Goal: Navigation & Orientation: Find specific page/section

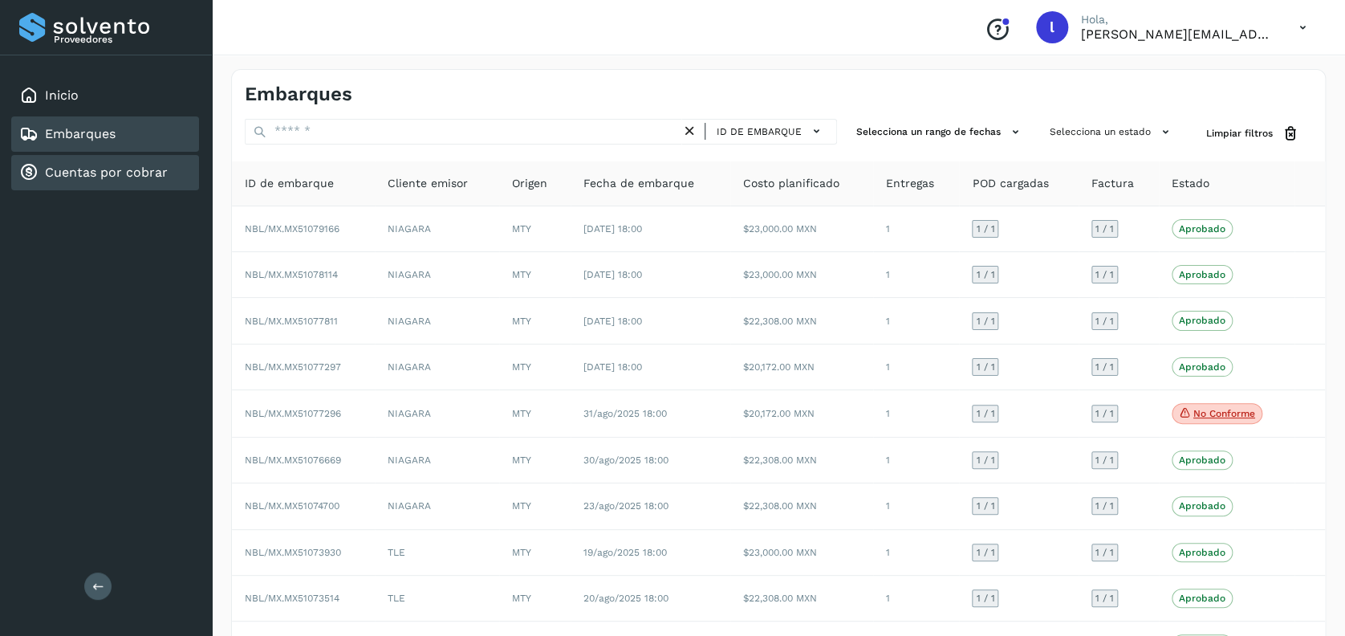
click at [128, 165] on link "Cuentas por cobrar" at bounding box center [106, 172] width 123 height 15
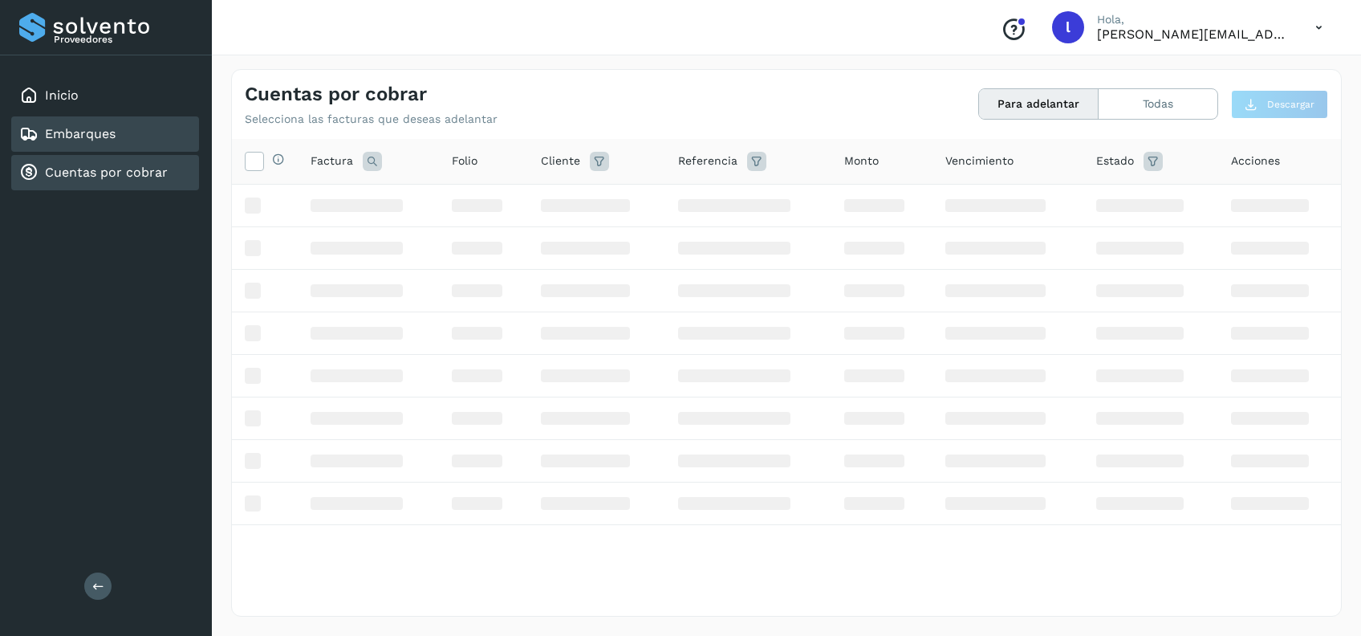
click at [104, 133] on link "Embarques" at bounding box center [80, 133] width 71 height 15
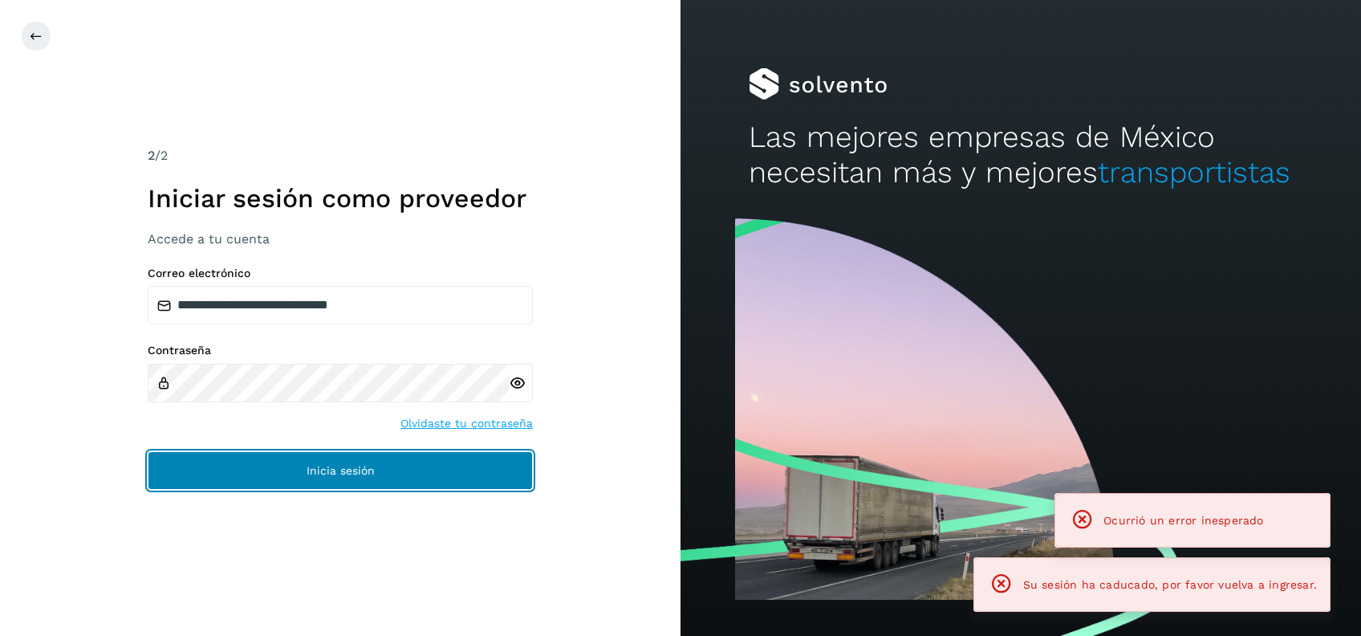
click at [279, 480] on button "Inicia sesión" at bounding box center [340, 470] width 385 height 39
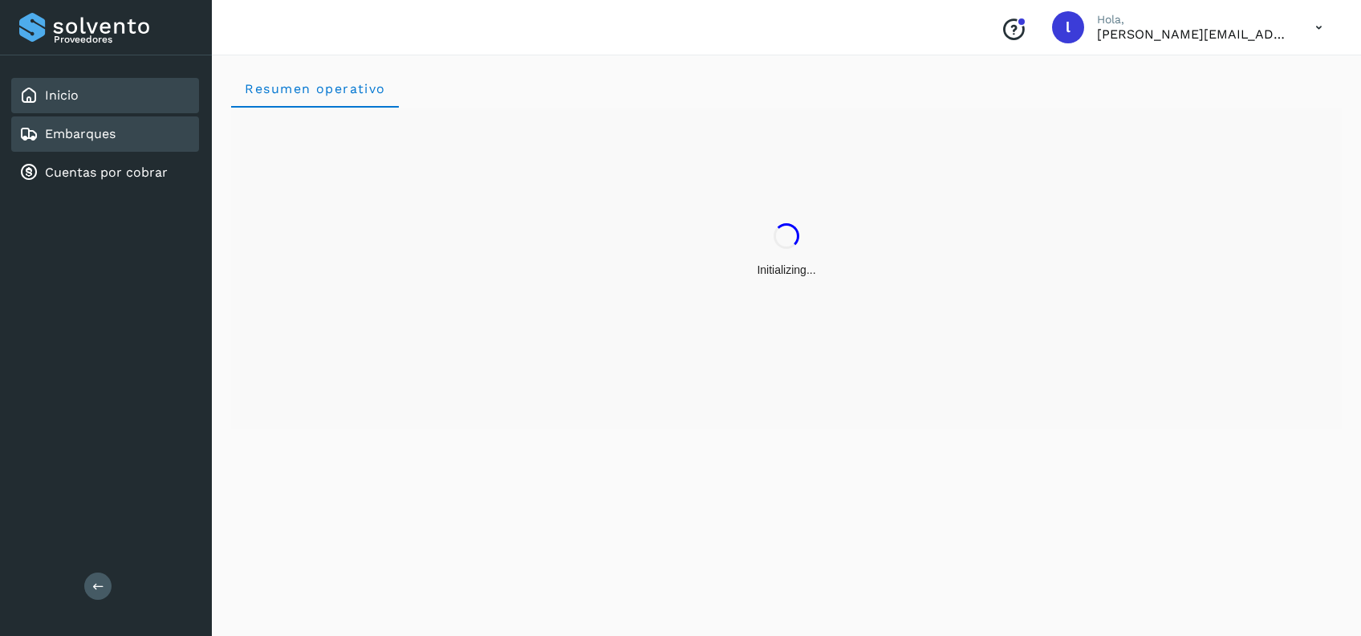
click at [128, 140] on div "Embarques" at bounding box center [105, 133] width 188 height 35
